Goal: Task Accomplishment & Management: Use online tool/utility

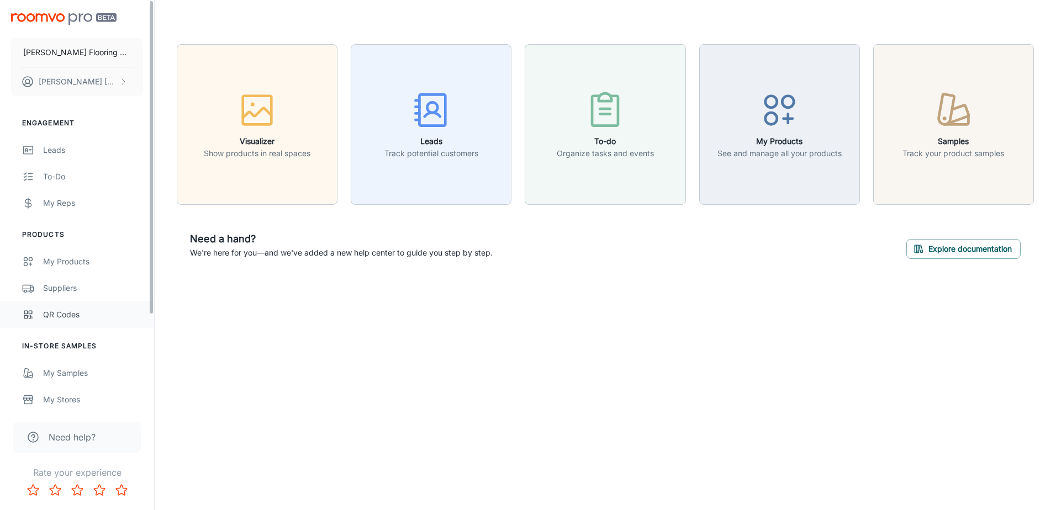
click at [59, 308] on link "QR Codes" at bounding box center [77, 315] width 154 height 27
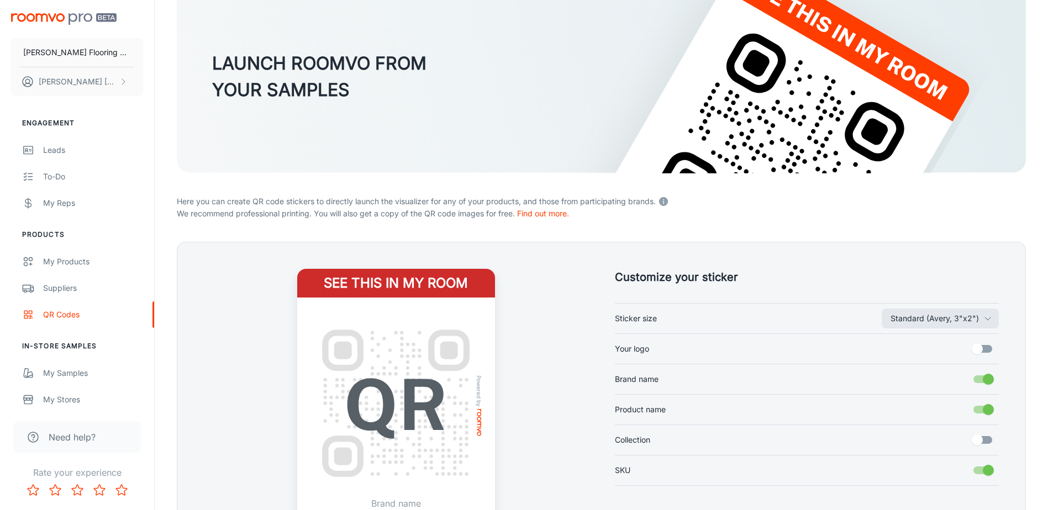
scroll to position [154, 0]
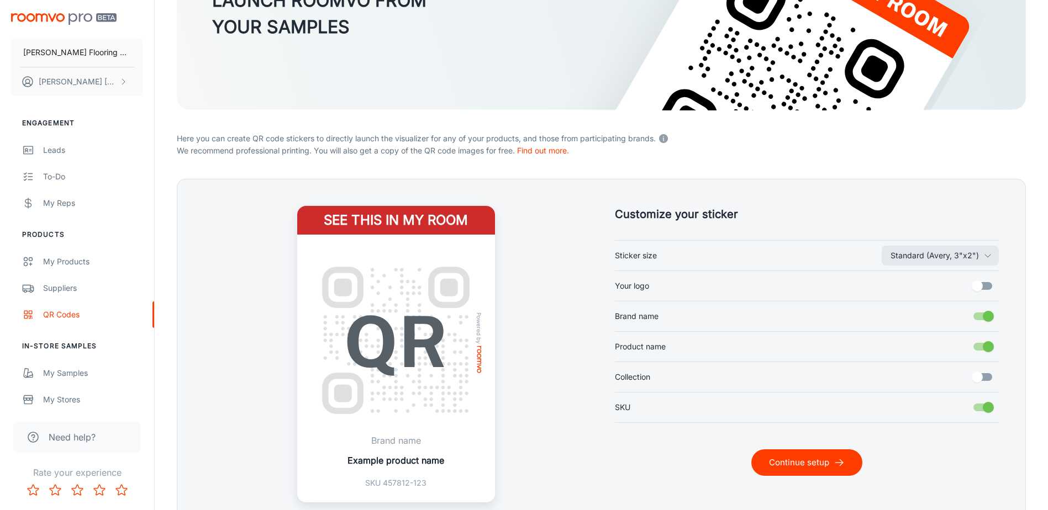
click at [982, 286] on input "Your logo" at bounding box center [977, 286] width 63 height 21
checkbox input "true"
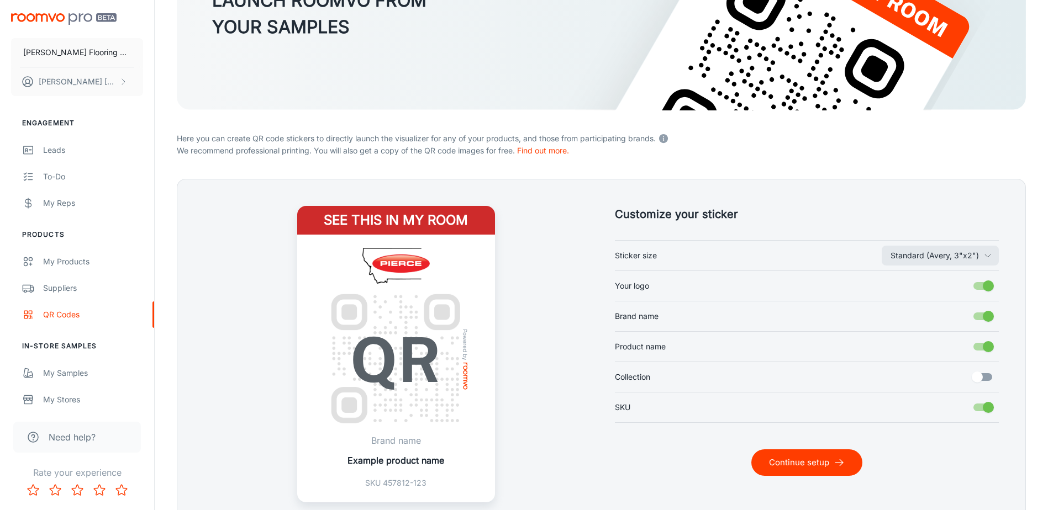
click at [785, 461] on button "Continue setup" at bounding box center [806, 463] width 111 height 27
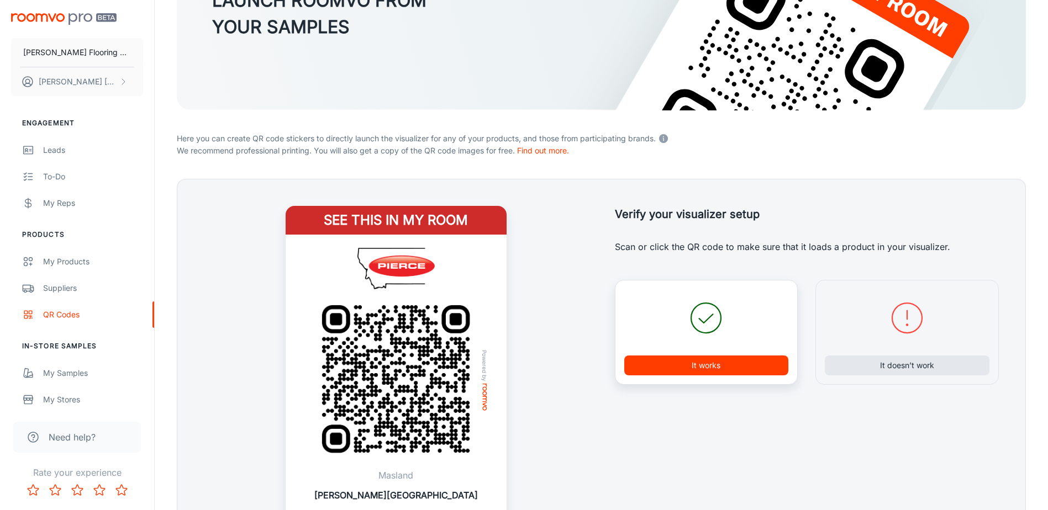
click at [708, 368] on button "It works" at bounding box center [706, 366] width 165 height 20
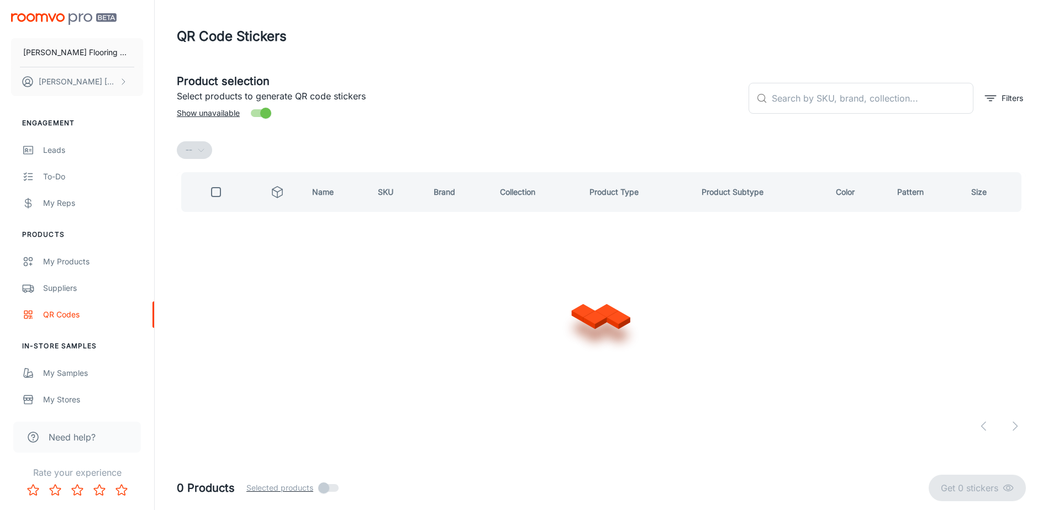
scroll to position [0, 0]
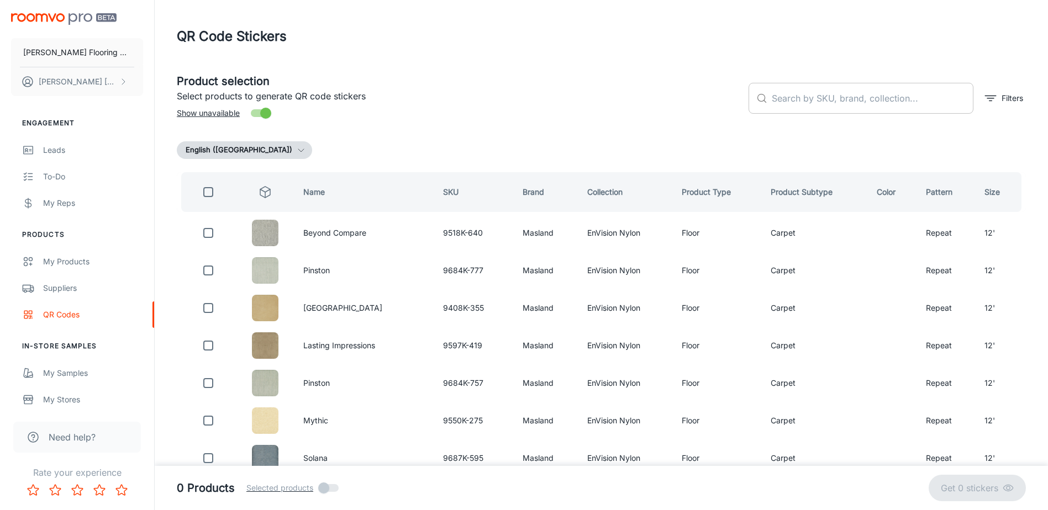
click at [882, 99] on input "text" at bounding box center [873, 98] width 202 height 31
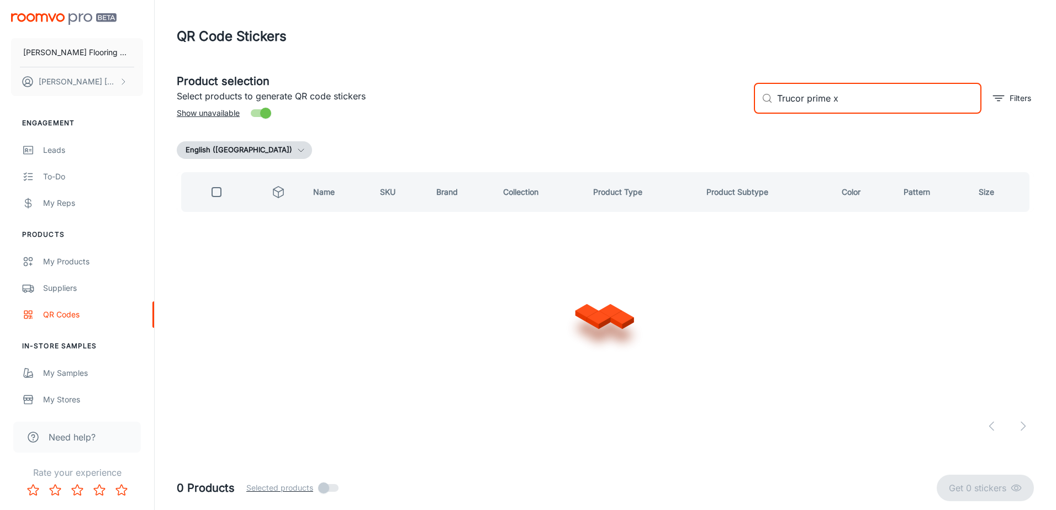
type input "Trucor prime x"
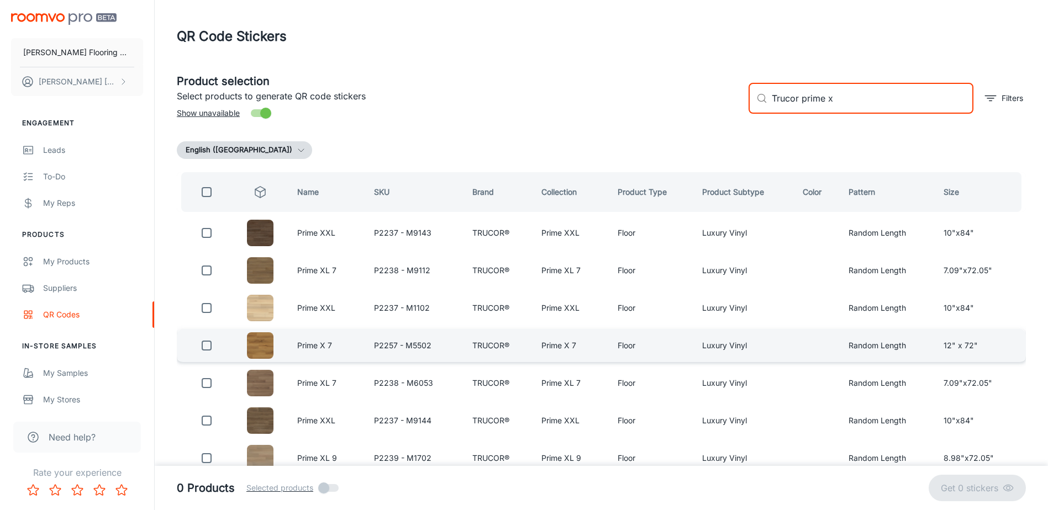
click at [207, 346] on input "checkbox" at bounding box center [207, 346] width 22 height 22
checkbox input "true"
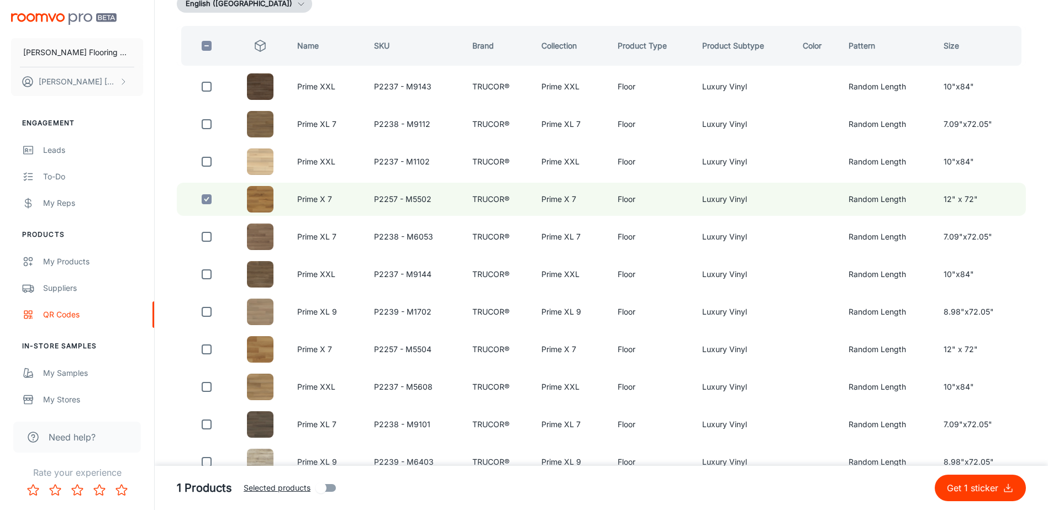
scroll to position [166, 0]
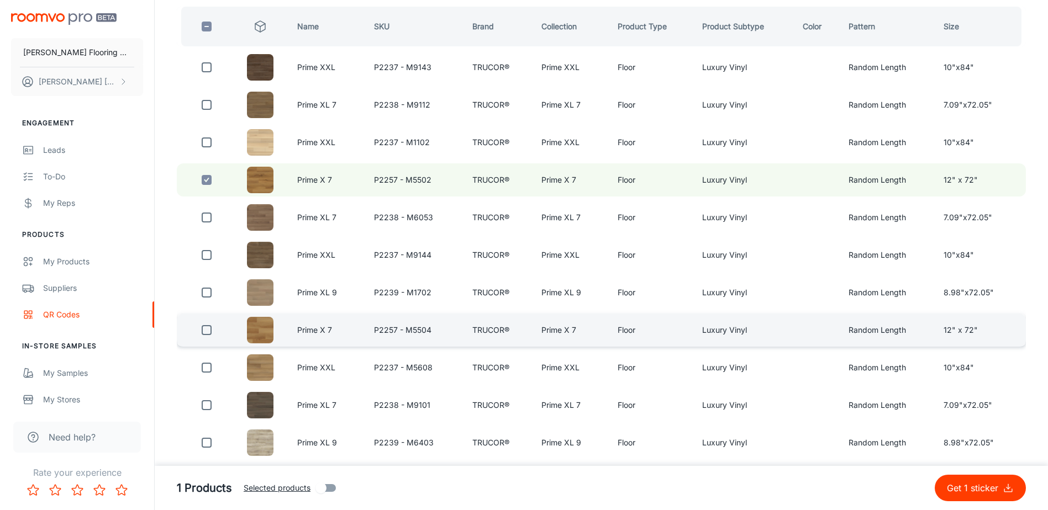
click at [209, 331] on input "checkbox" at bounding box center [207, 330] width 22 height 22
checkbox input "true"
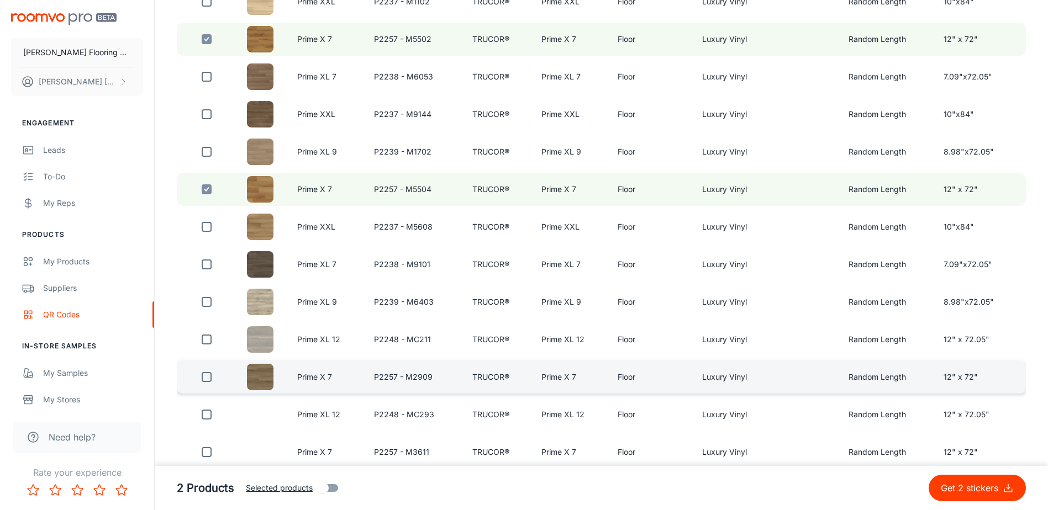
scroll to position [331, 0]
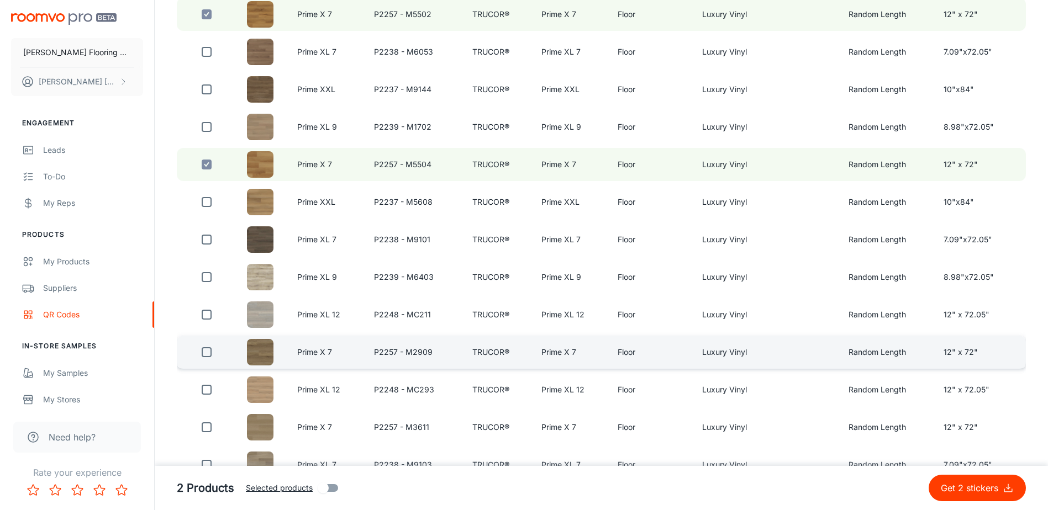
click at [210, 355] on input "checkbox" at bounding box center [207, 352] width 22 height 22
checkbox input "true"
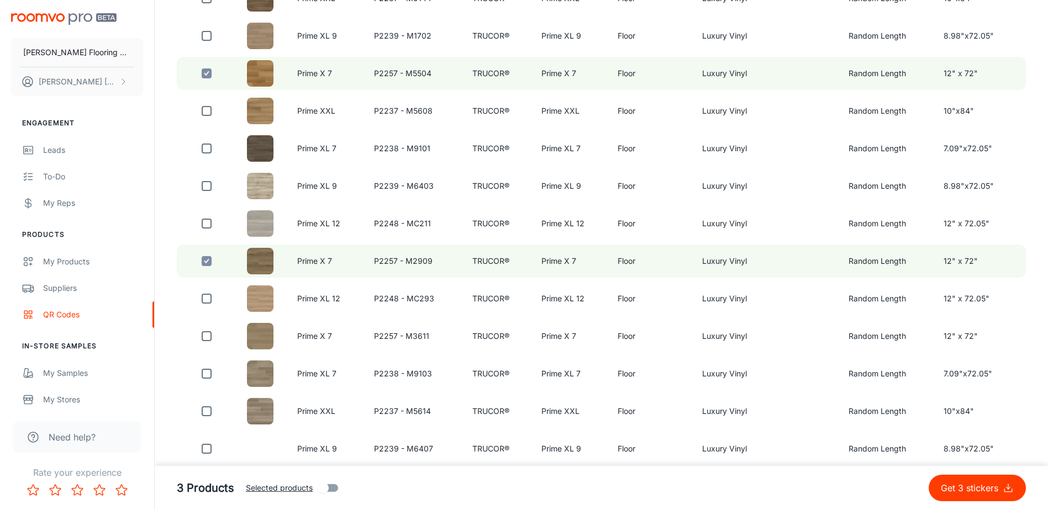
scroll to position [442, 0]
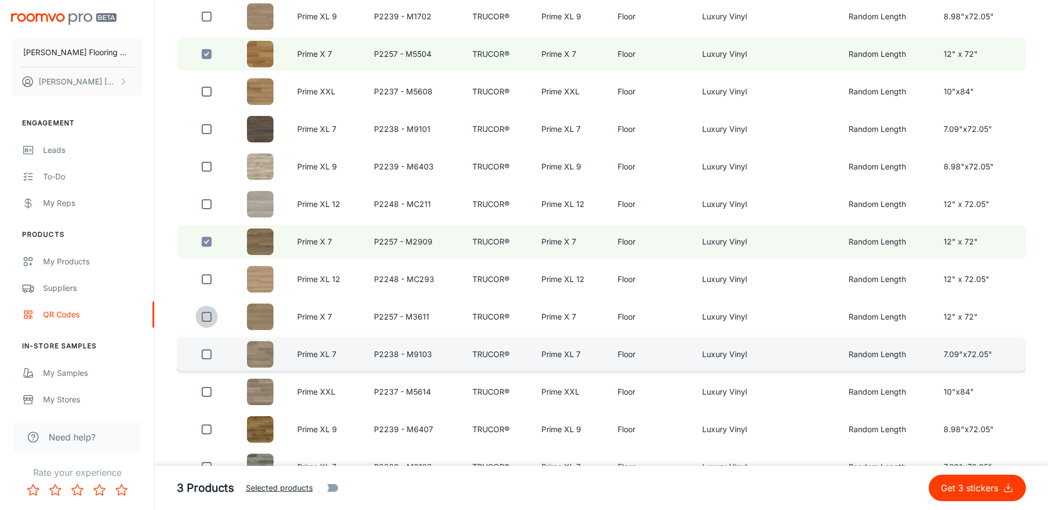
drag, startPoint x: 207, startPoint y: 317, endPoint x: 205, endPoint y: 347, distance: 30.4
click at [207, 317] on input "checkbox" at bounding box center [207, 317] width 22 height 22
checkbox input "true"
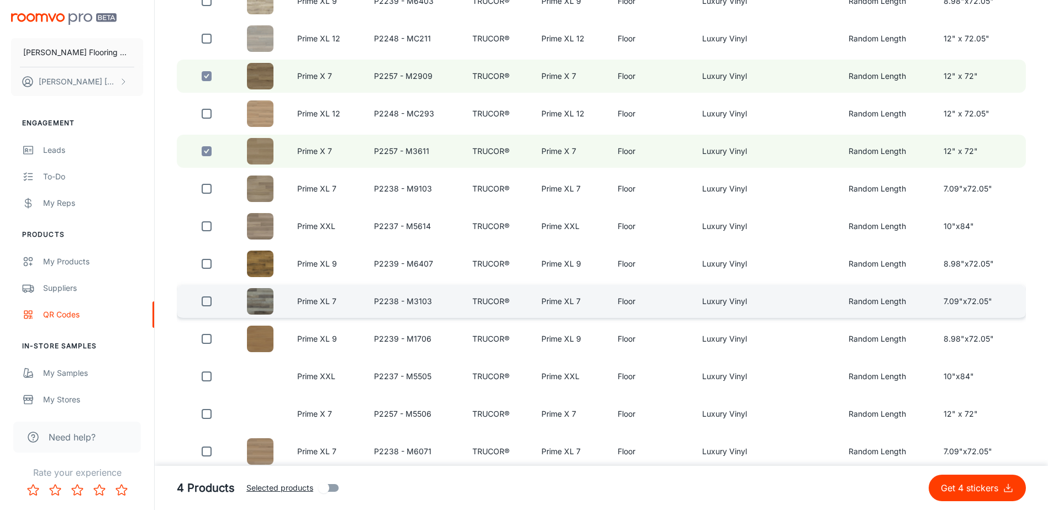
scroll to position [663, 0]
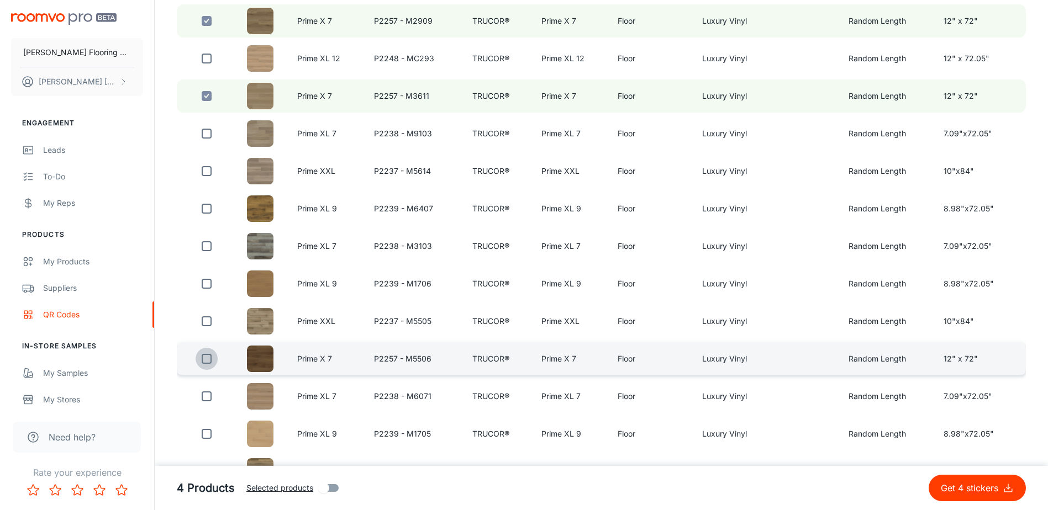
click at [203, 358] on input "checkbox" at bounding box center [207, 359] width 22 height 22
checkbox input "true"
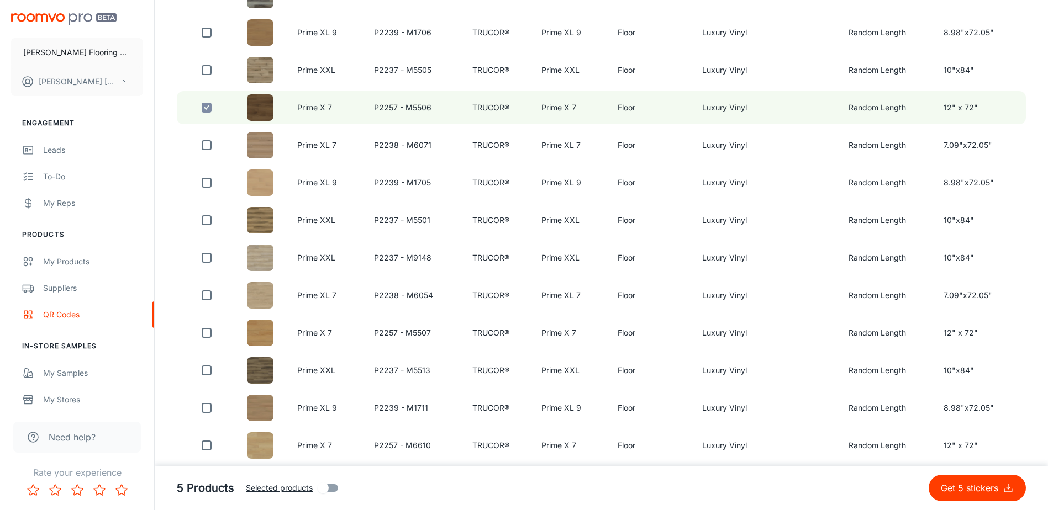
scroll to position [939, 0]
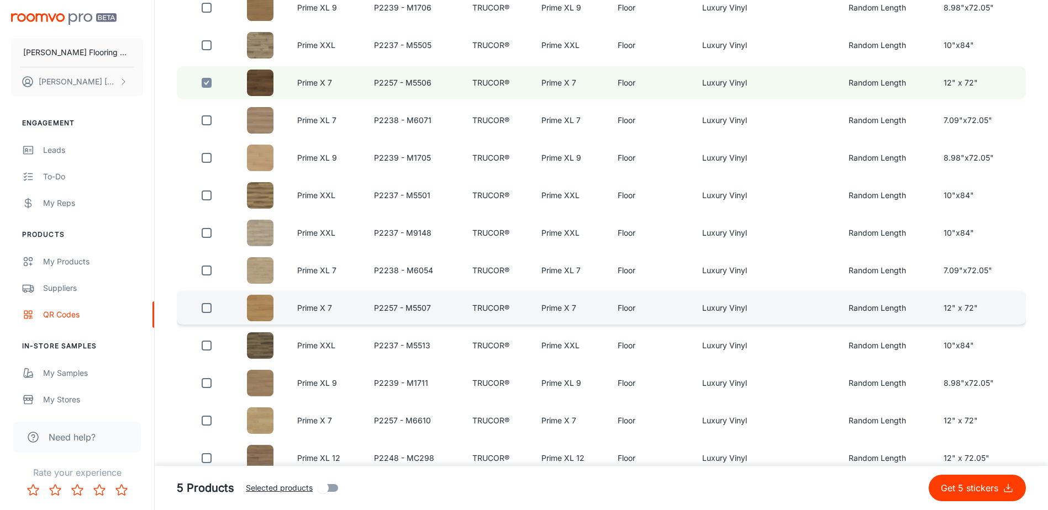
click at [210, 307] on input "checkbox" at bounding box center [207, 308] width 22 height 22
checkbox input "true"
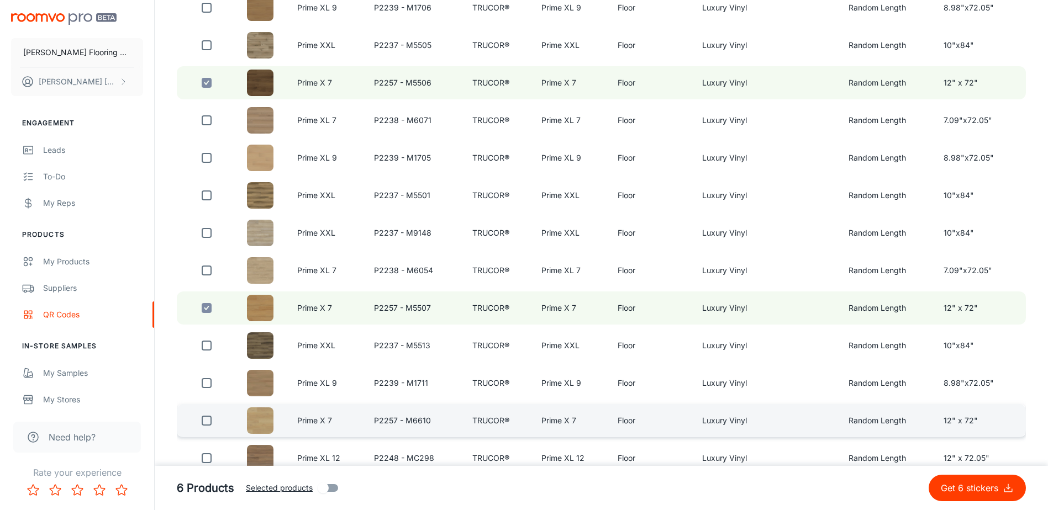
click at [211, 421] on input "checkbox" at bounding box center [207, 421] width 22 height 22
checkbox input "true"
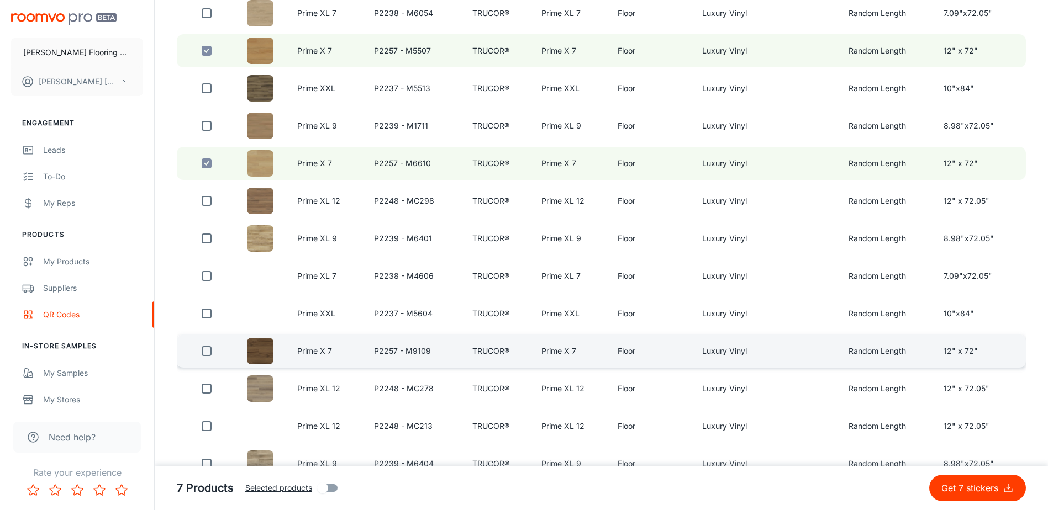
scroll to position [1215, 0]
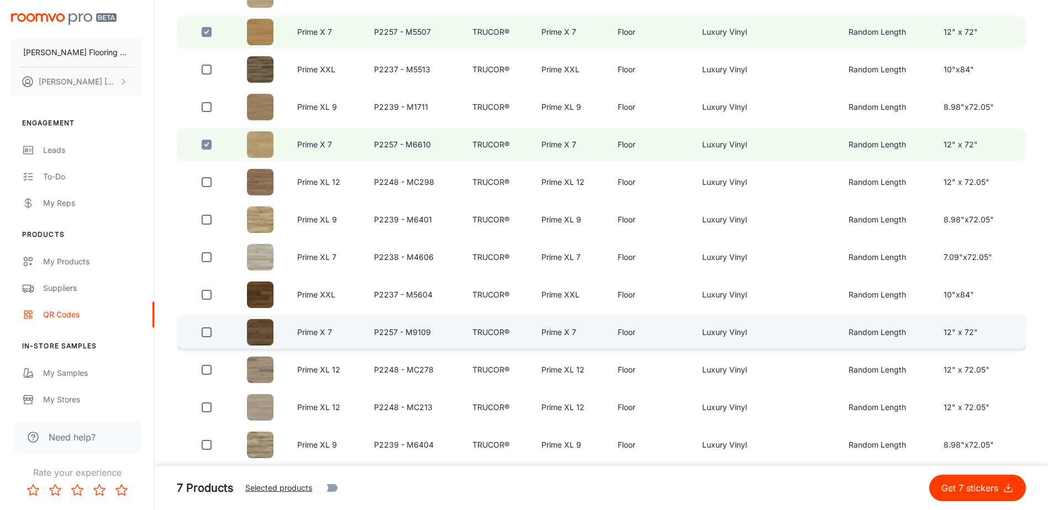
click at [210, 329] on input "checkbox" at bounding box center [207, 332] width 22 height 22
checkbox input "true"
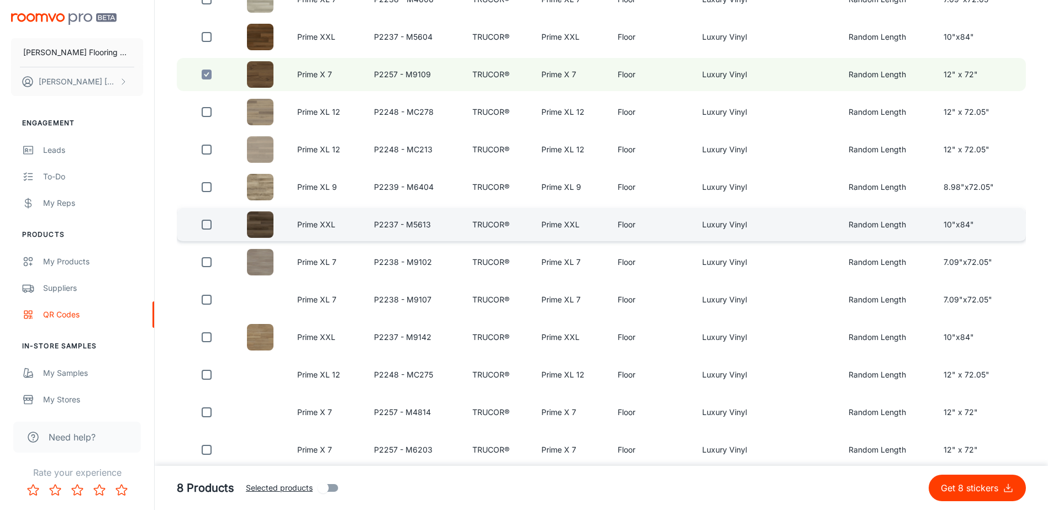
scroll to position [1491, 0]
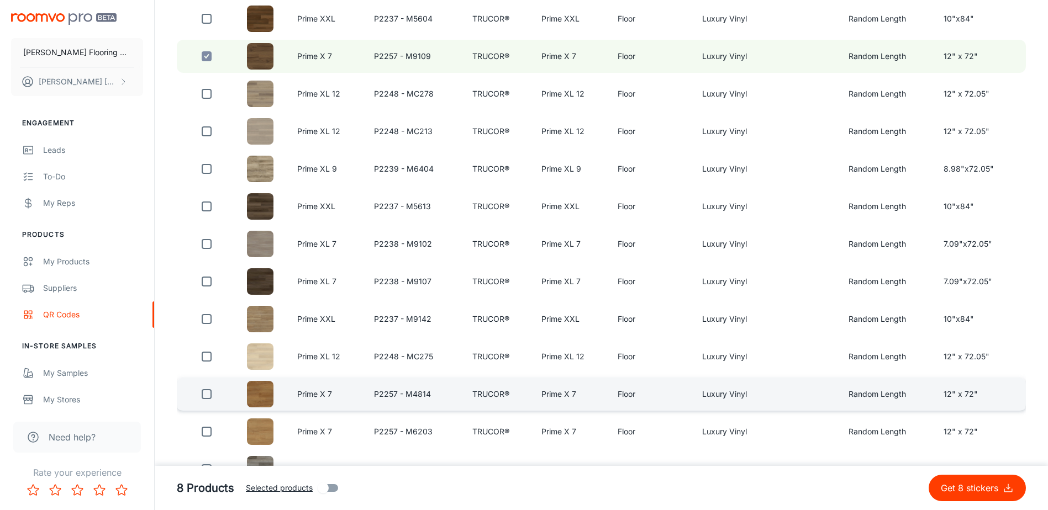
click at [207, 392] on input "checkbox" at bounding box center [207, 394] width 22 height 22
checkbox input "true"
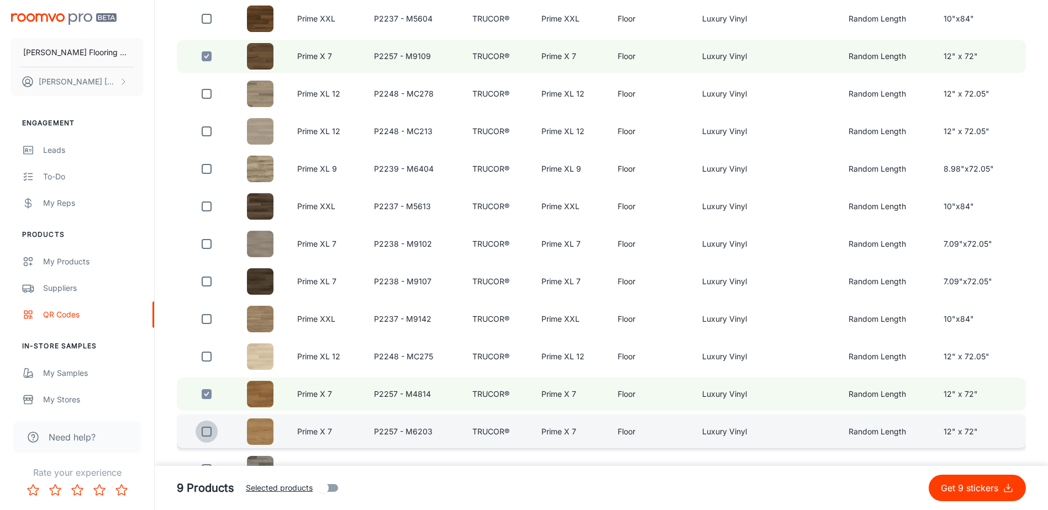
click at [203, 431] on input "checkbox" at bounding box center [207, 432] width 22 height 22
checkbox input "true"
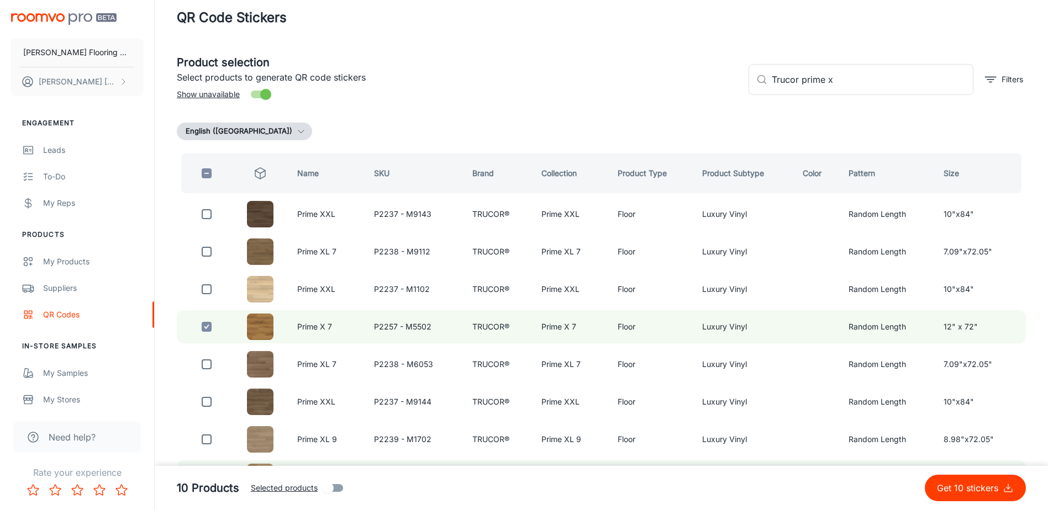
scroll to position [0, 0]
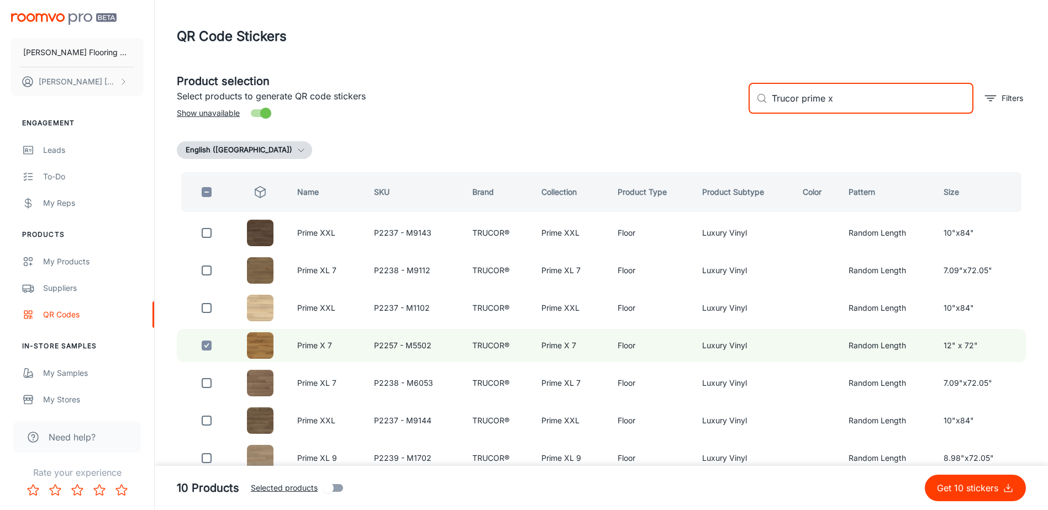
drag, startPoint x: 775, startPoint y: 104, endPoint x: 722, endPoint y: 110, distance: 52.8
click at [722, 110] on div "Product selection Select products to generate QR code stickers Show unavailable…" at bounding box center [597, 94] width 858 height 60
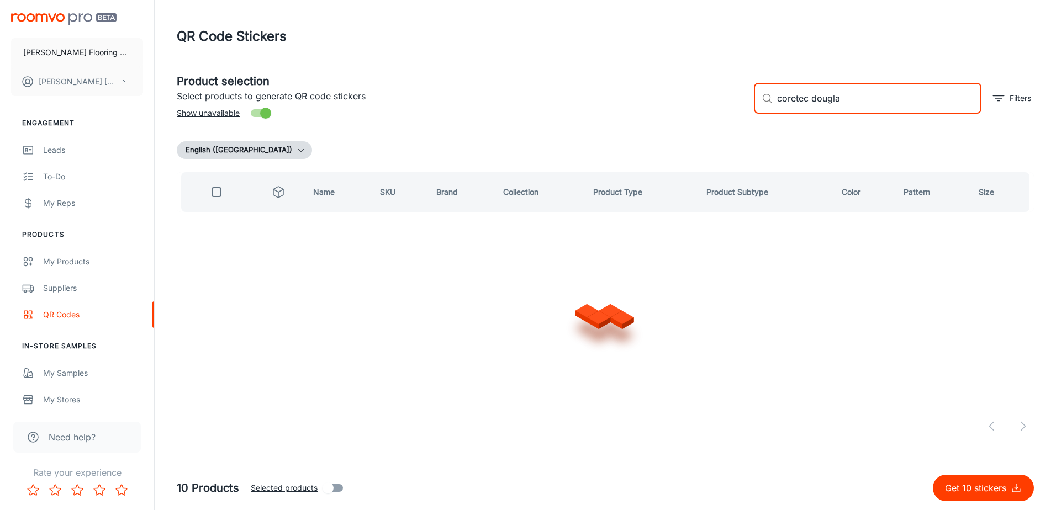
type input "coretec [PERSON_NAME]"
checkbox input "true"
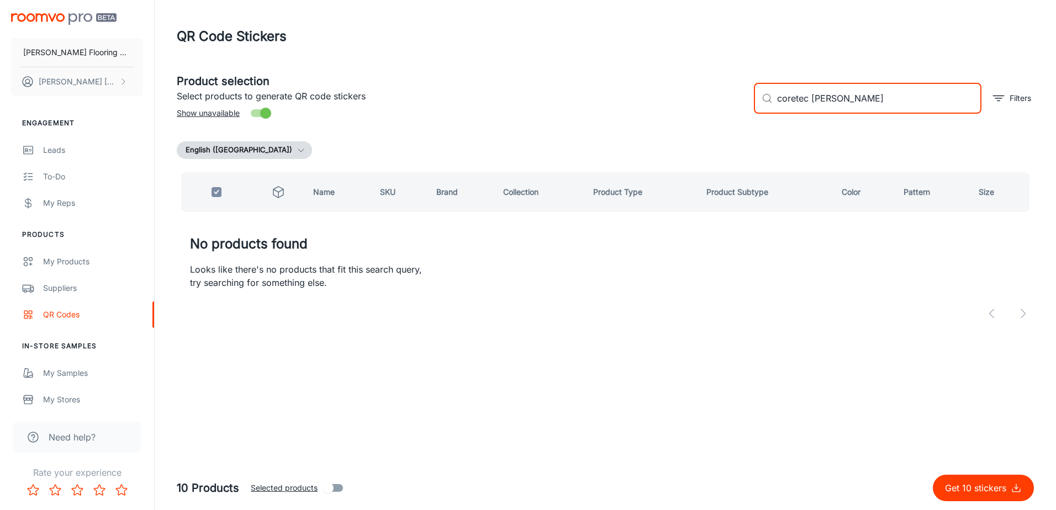
type input "coretec [PERSON_NAME]"
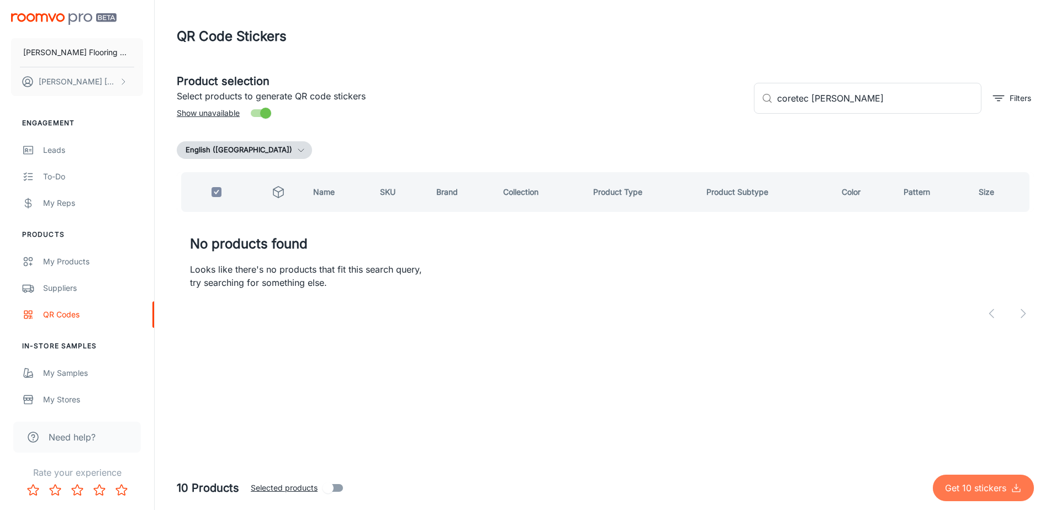
click at [966, 482] on p "Get 10 stickers" at bounding box center [978, 488] width 66 height 13
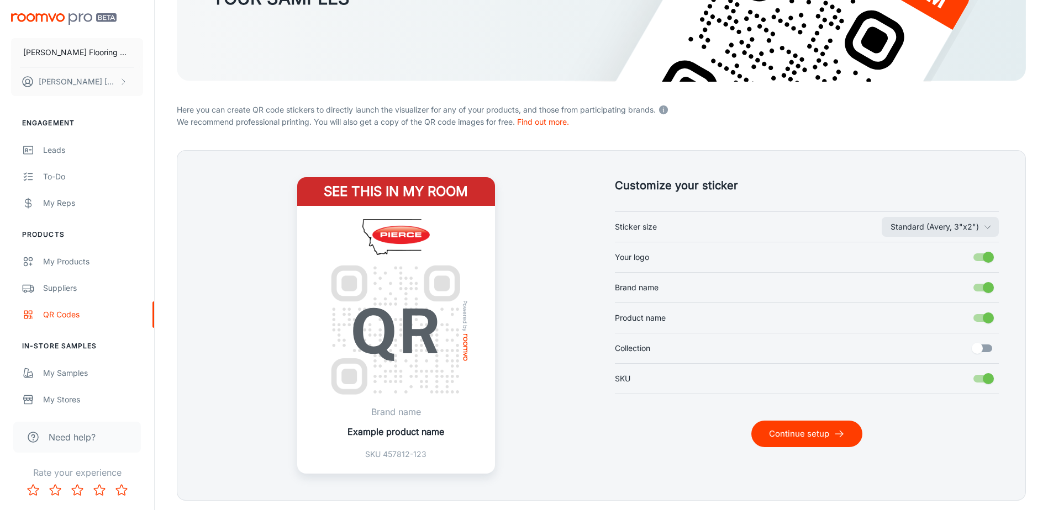
scroll to position [217, 0]
